Goal: Task Accomplishment & Management: Complete application form

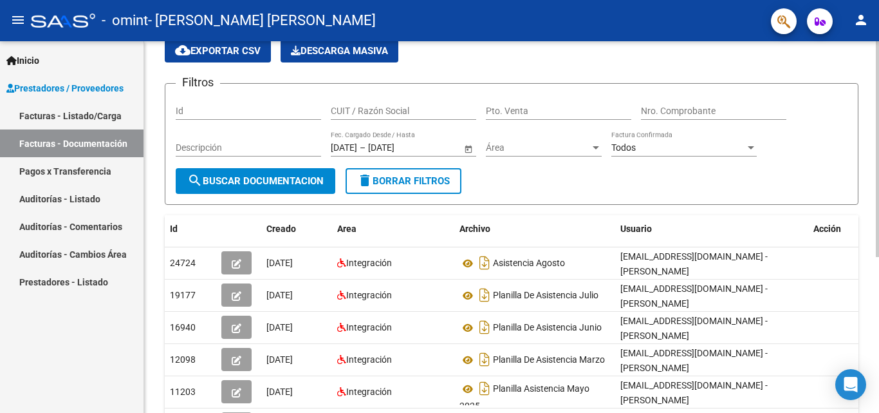
scroll to position [57, 0]
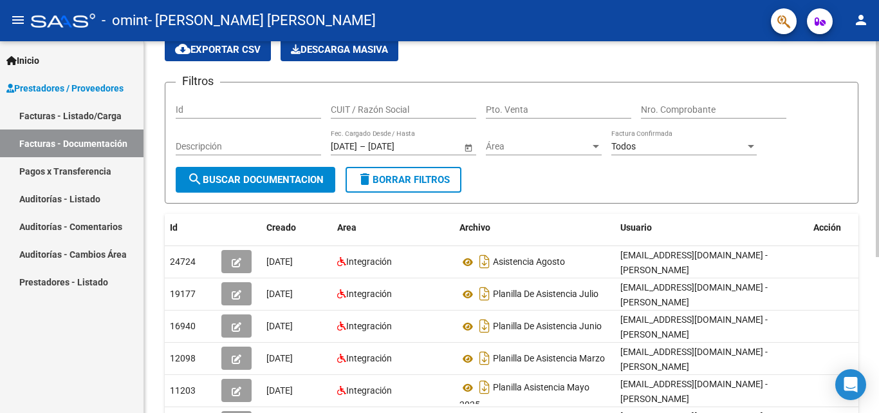
click at [830, 159] on div "PRESTADORES -> Comprobantes - Documentación Respaldatoria cloud_download Export…" at bounding box center [513, 299] width 738 height 629
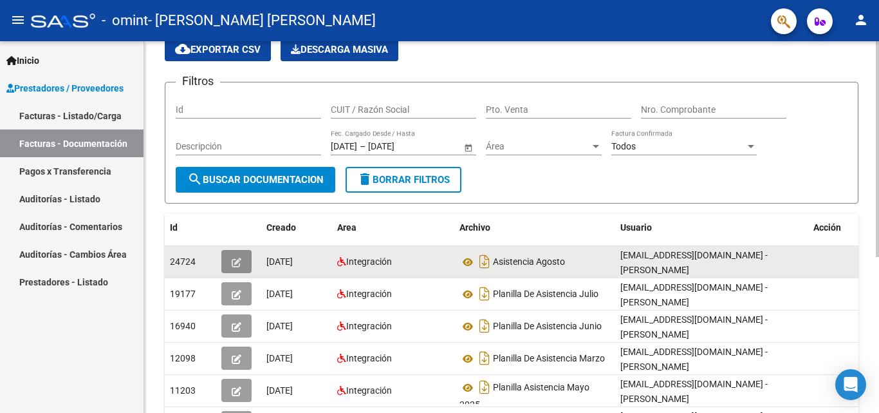
click at [225, 257] on button "button" at bounding box center [236, 261] width 30 height 23
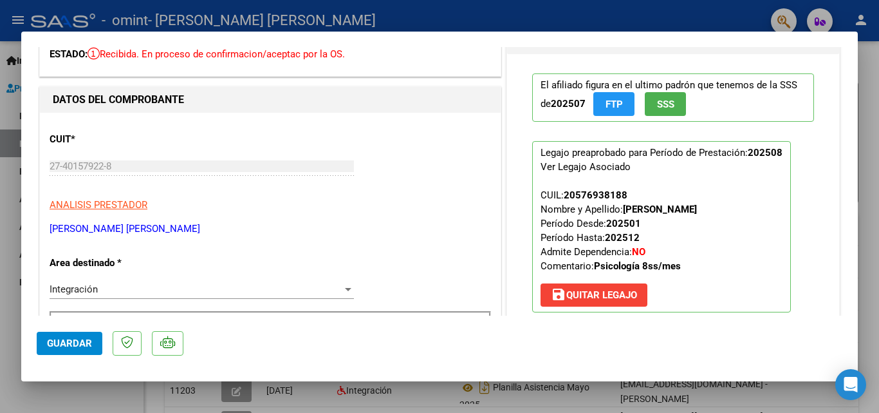
scroll to position [0, 0]
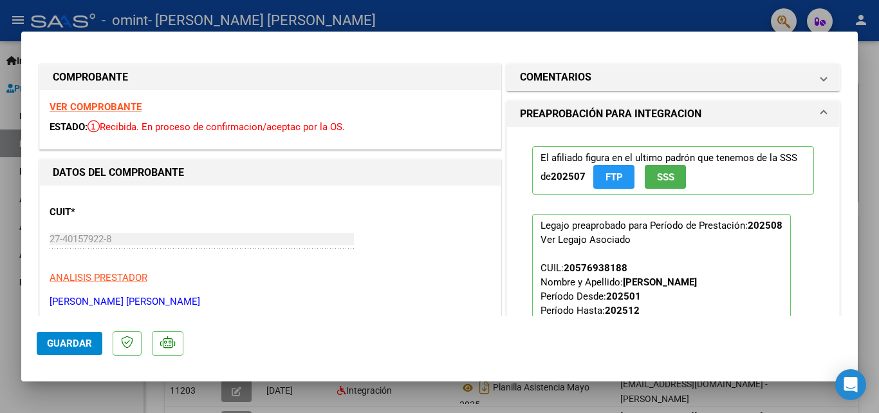
click at [871, 97] on div at bounding box center [439, 206] width 879 height 413
type input "$ 0,00"
